Goal: Information Seeking & Learning: Learn about a topic

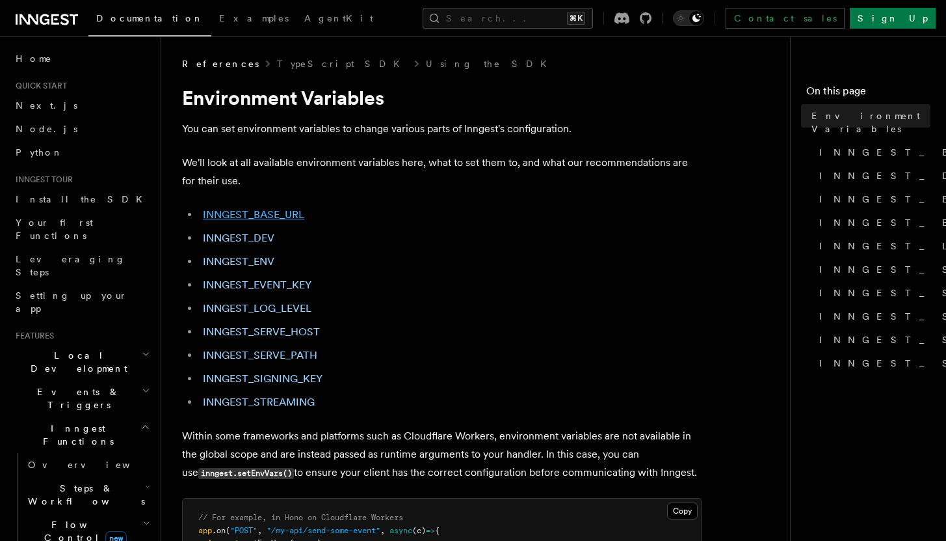
click at [265, 209] on link "INNGEST_BASE_URL" at bounding box center [253, 214] width 101 height 12
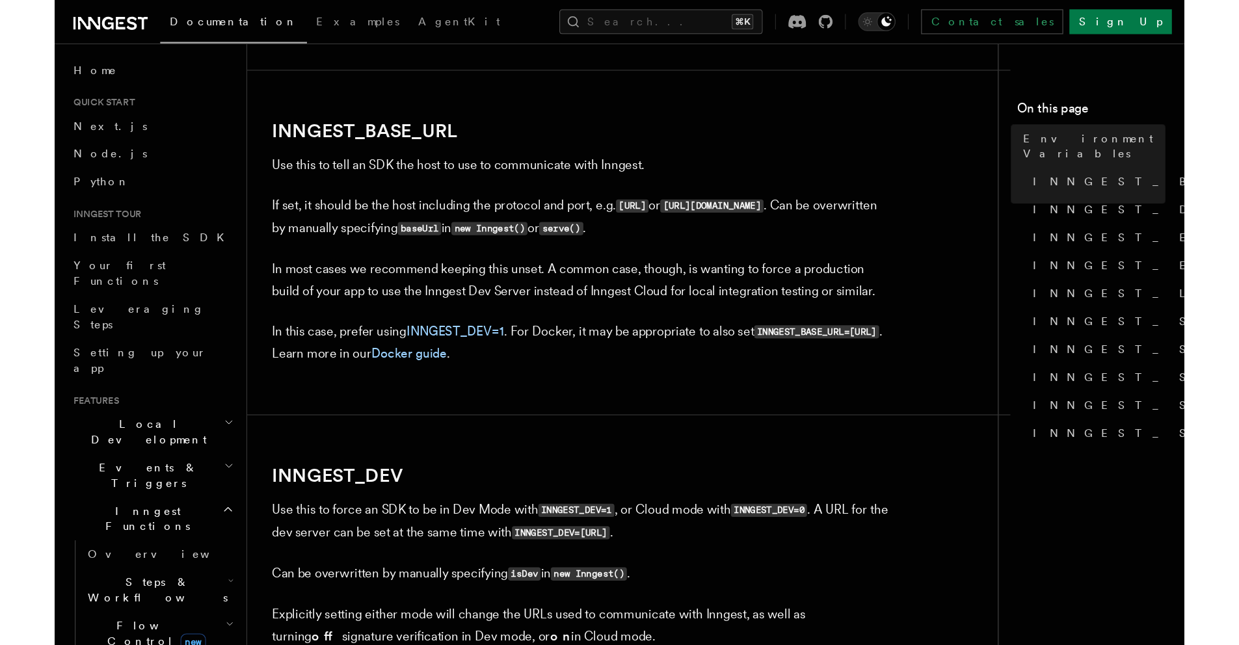
scroll to position [686, 0]
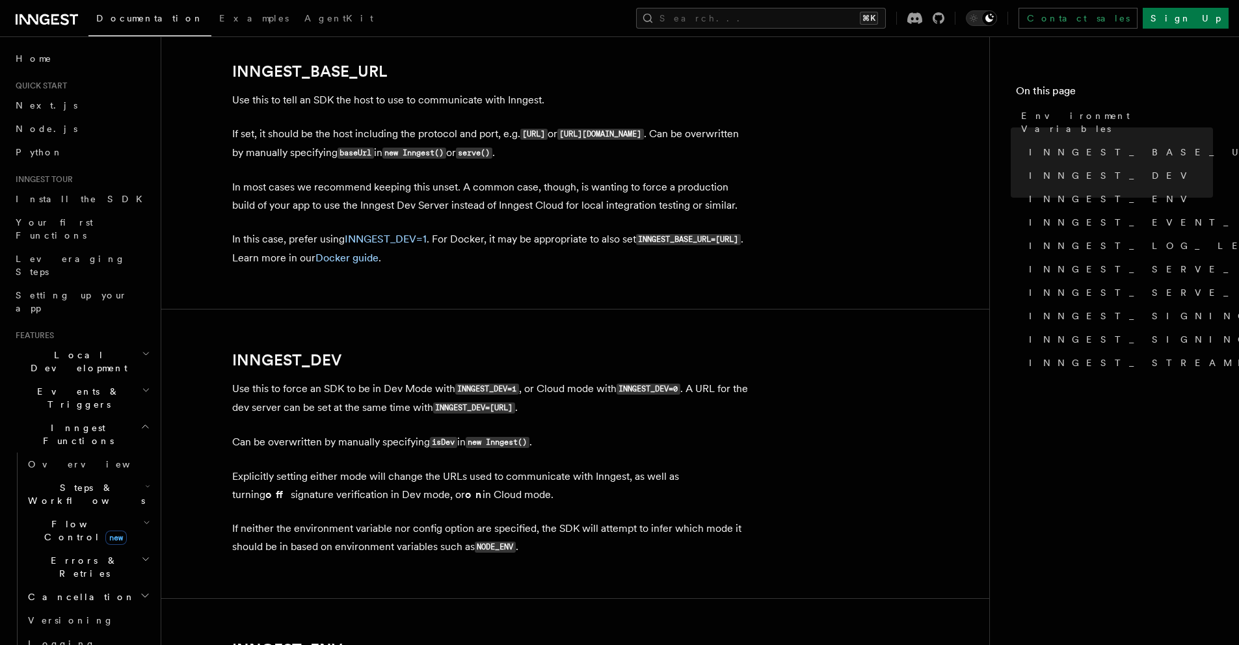
click at [117, 16] on span "Documentation" at bounding box center [149, 18] width 107 height 10
